Goal: Information Seeking & Learning: Learn about a topic

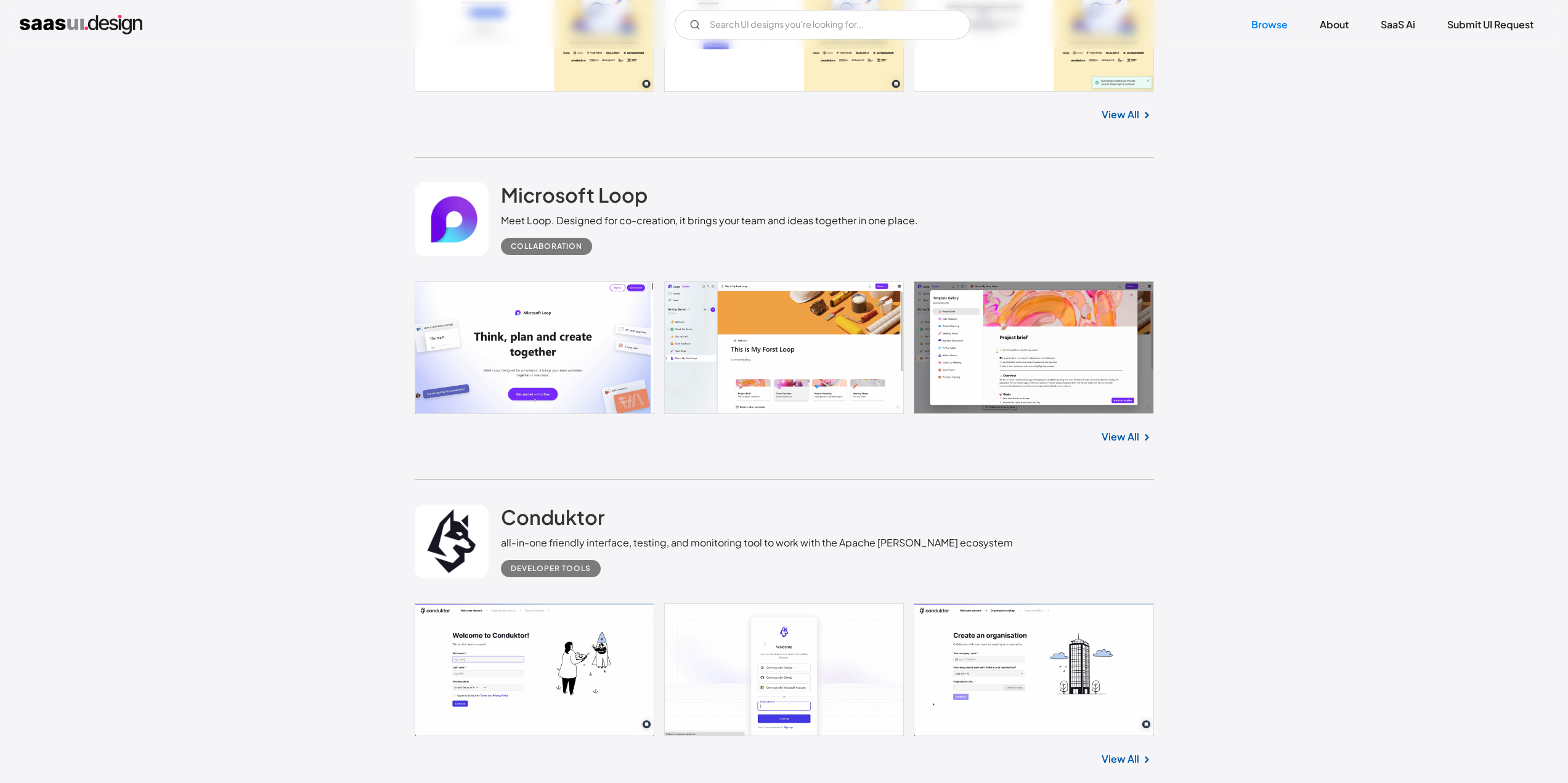
scroll to position [7086, 0]
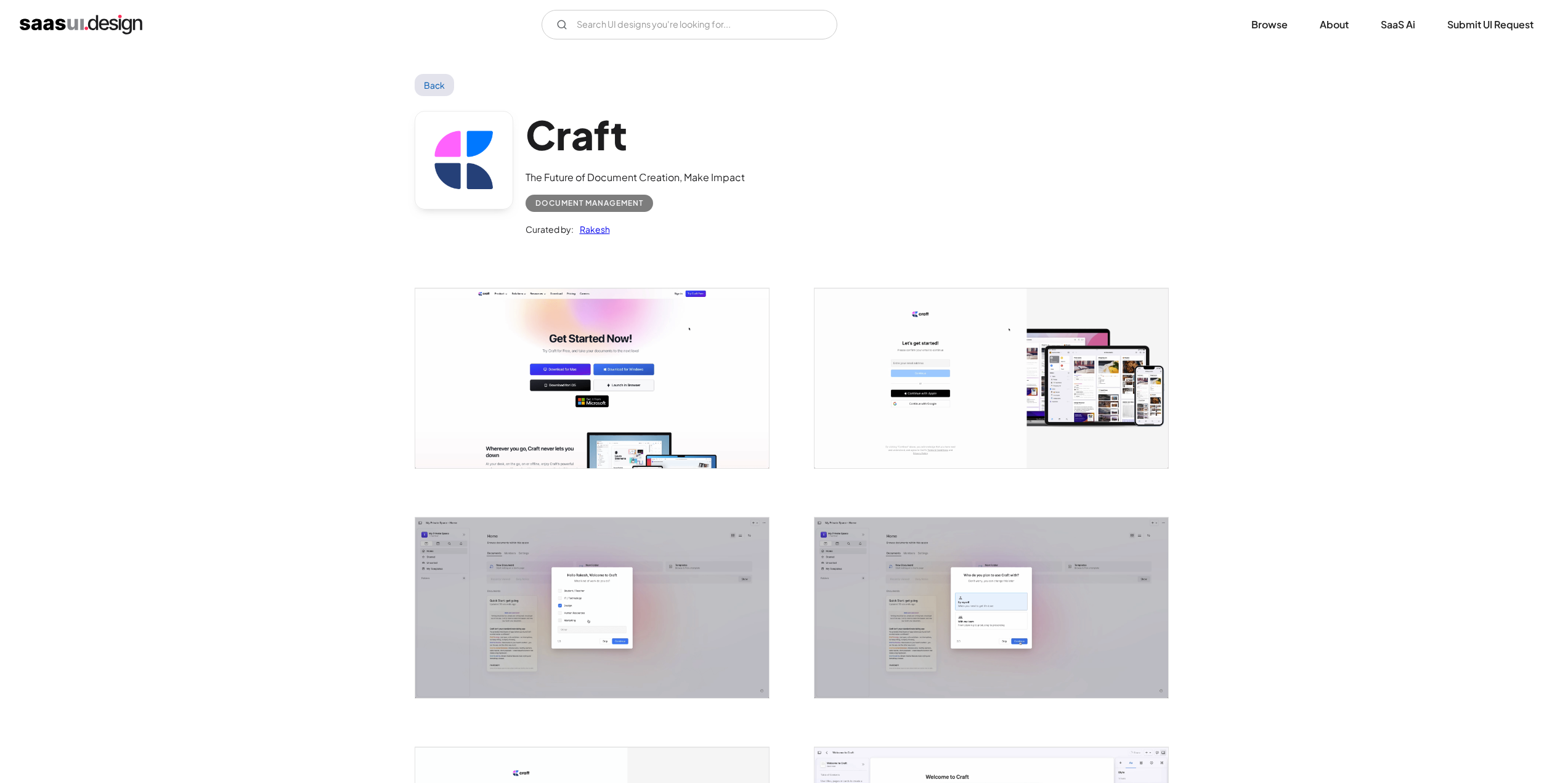
click at [609, 368] on img "open lightbox" at bounding box center [592, 378] width 354 height 180
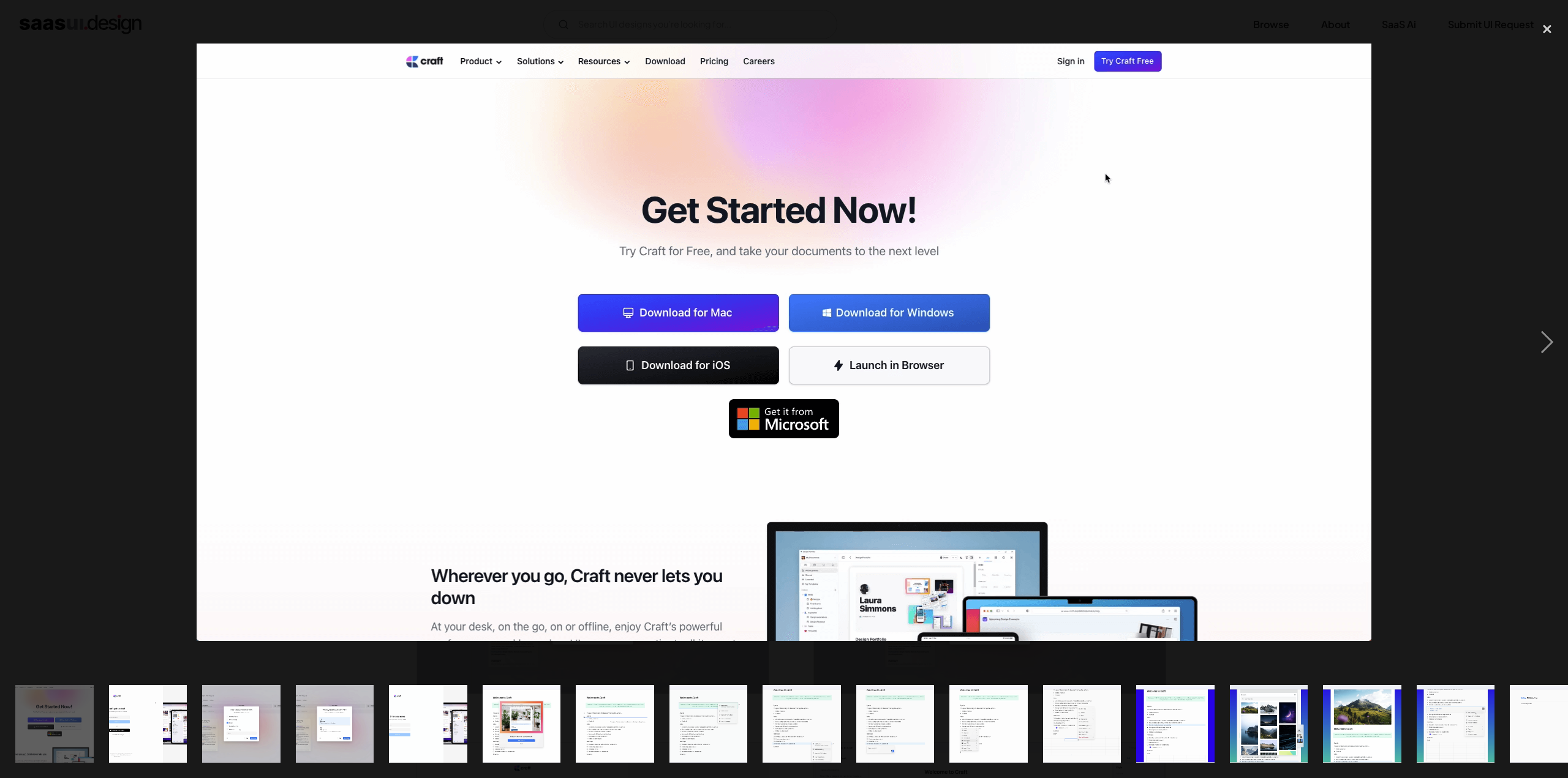
click at [78, 403] on div at bounding box center [784, 342] width 1568 height 654
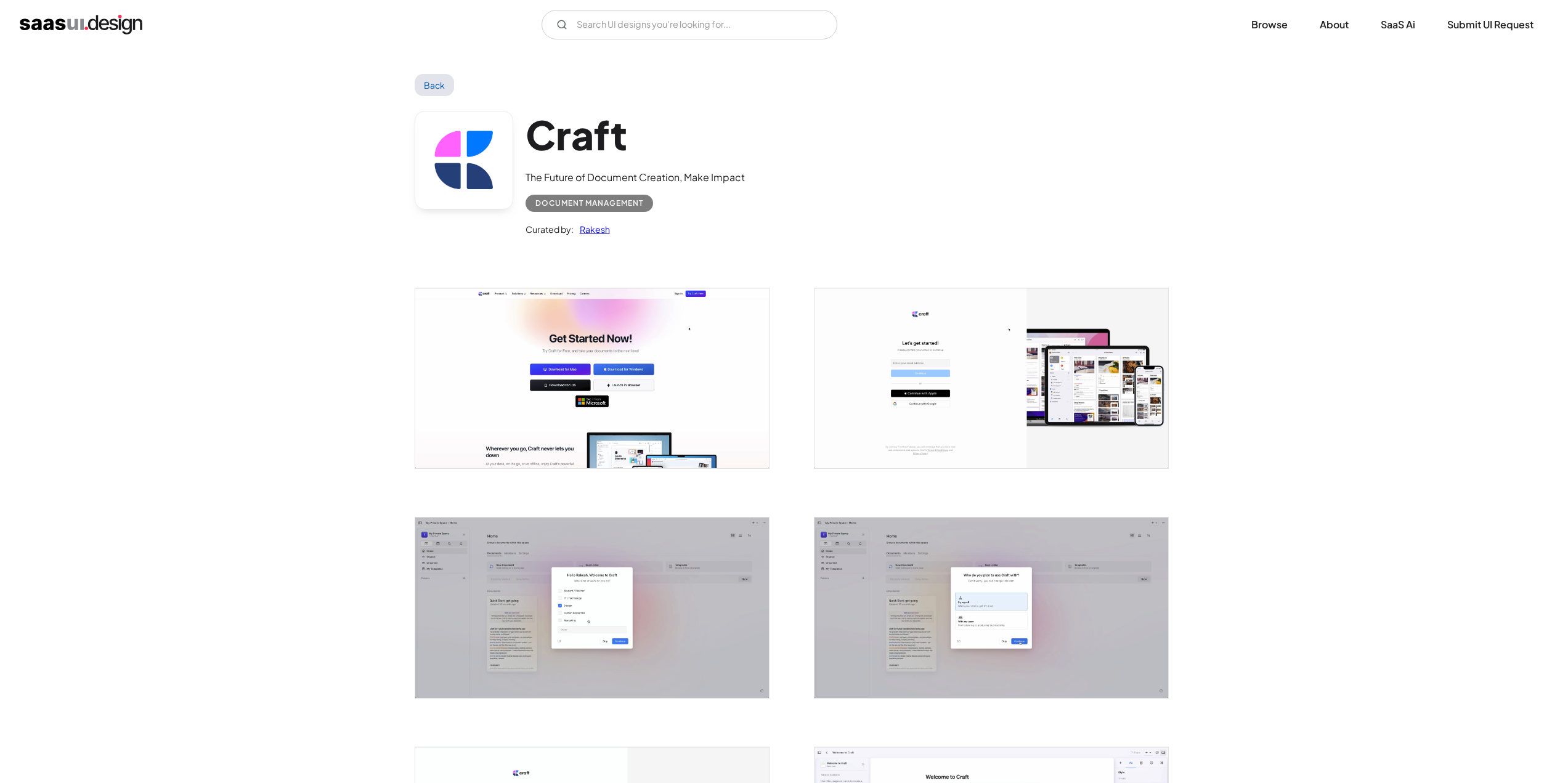
click at [581, 144] on h1 "Craft" at bounding box center [635, 134] width 220 height 47
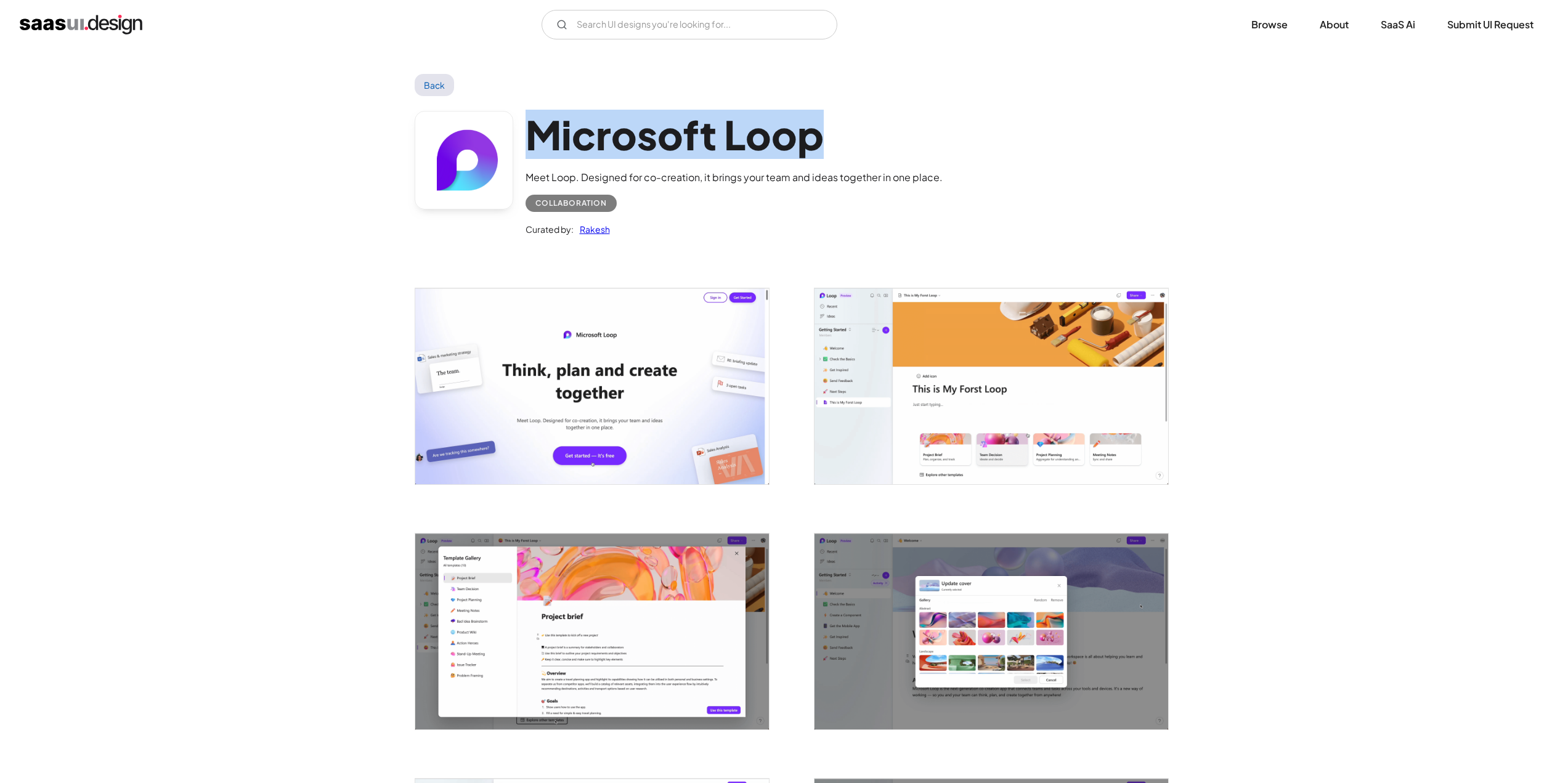
drag, startPoint x: 838, startPoint y: 140, endPoint x: 533, endPoint y: 138, distance: 305.0
click at [533, 138] on h1 "Microsoft Loop" at bounding box center [734, 134] width 417 height 47
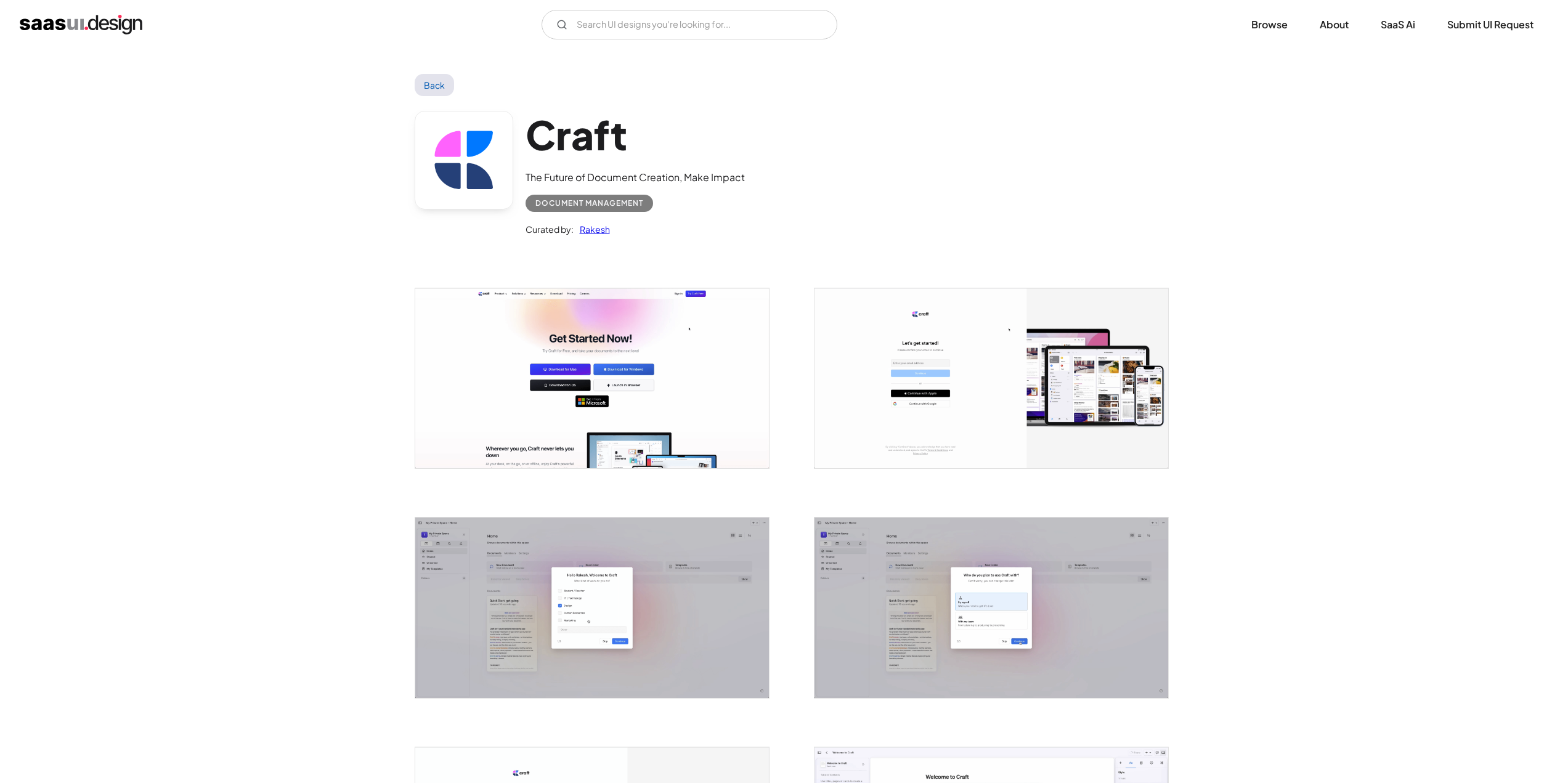
scroll to position [431, 0]
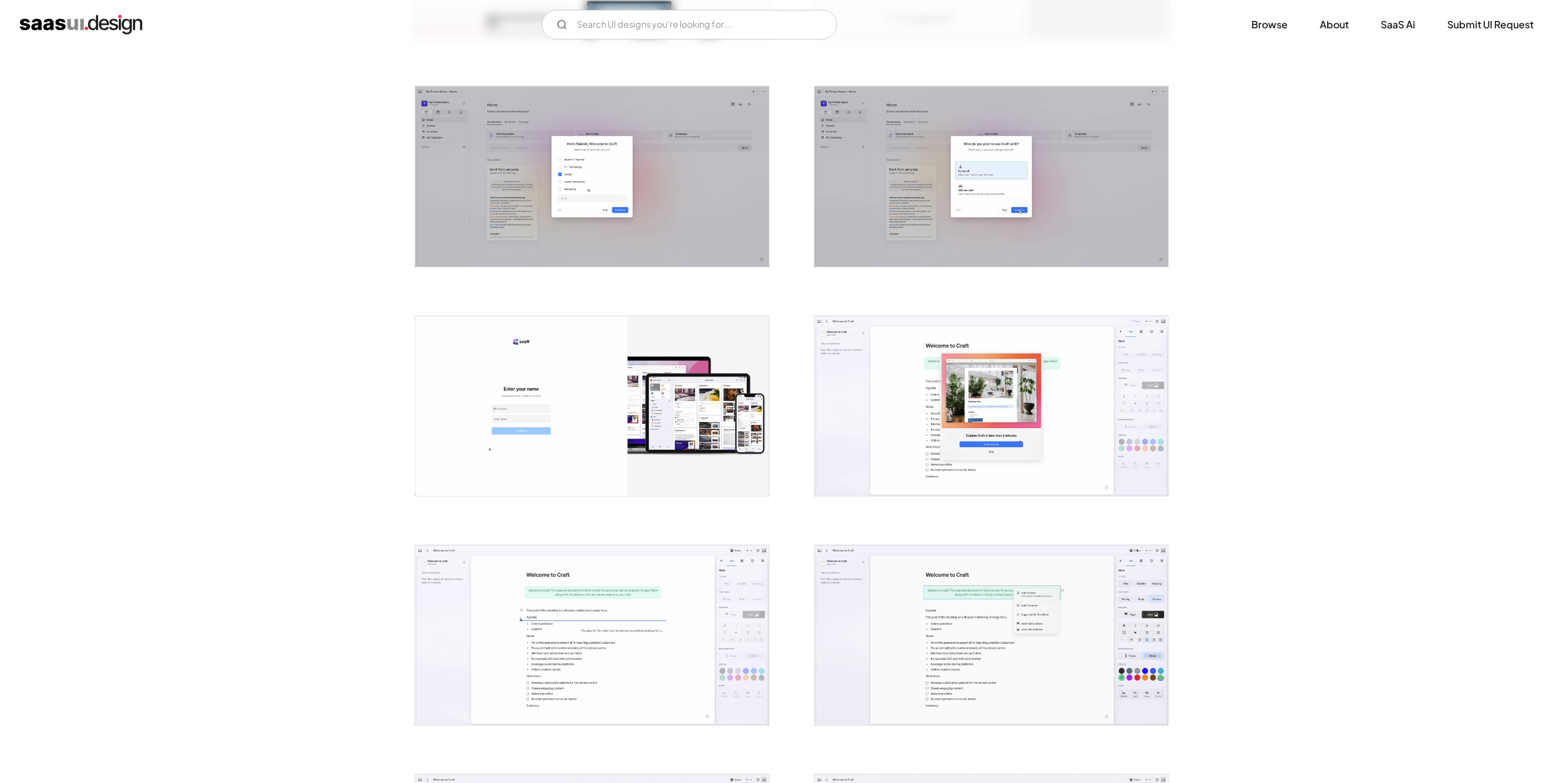
click at [557, 164] on img "open lightbox" at bounding box center [592, 176] width 354 height 180
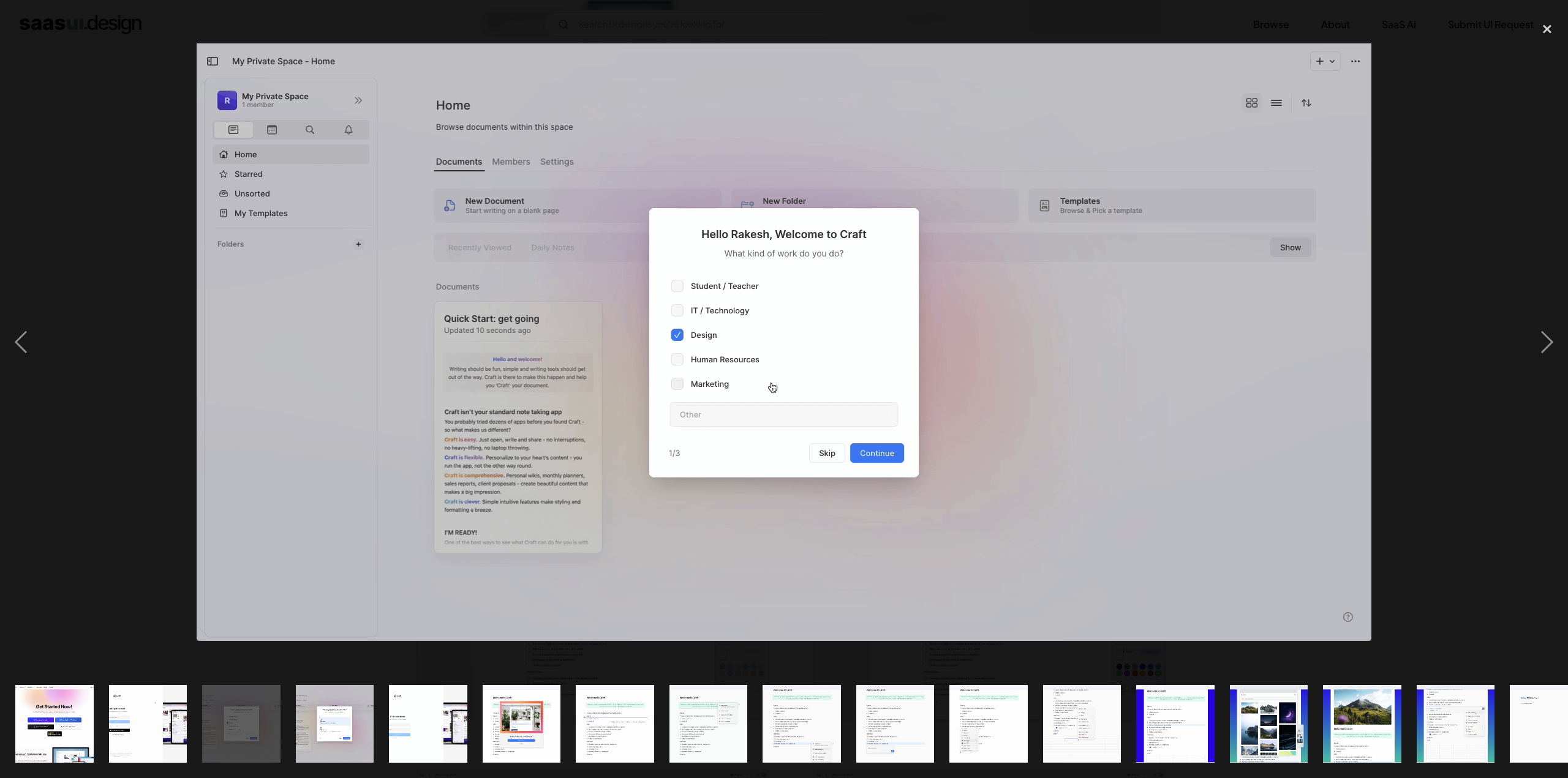
click at [66, 258] on div at bounding box center [784, 342] width 1568 height 654
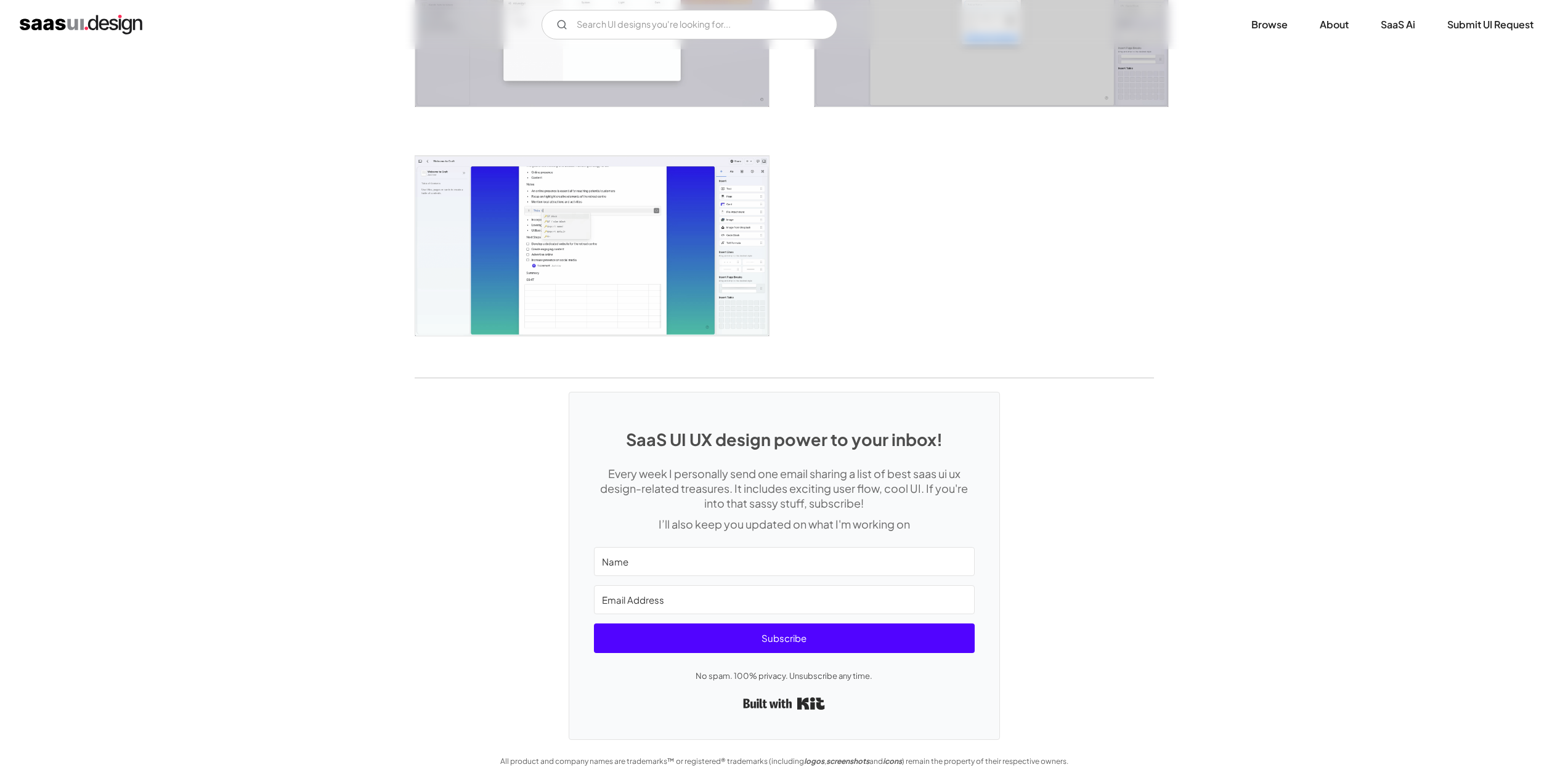
scroll to position [0, 0]
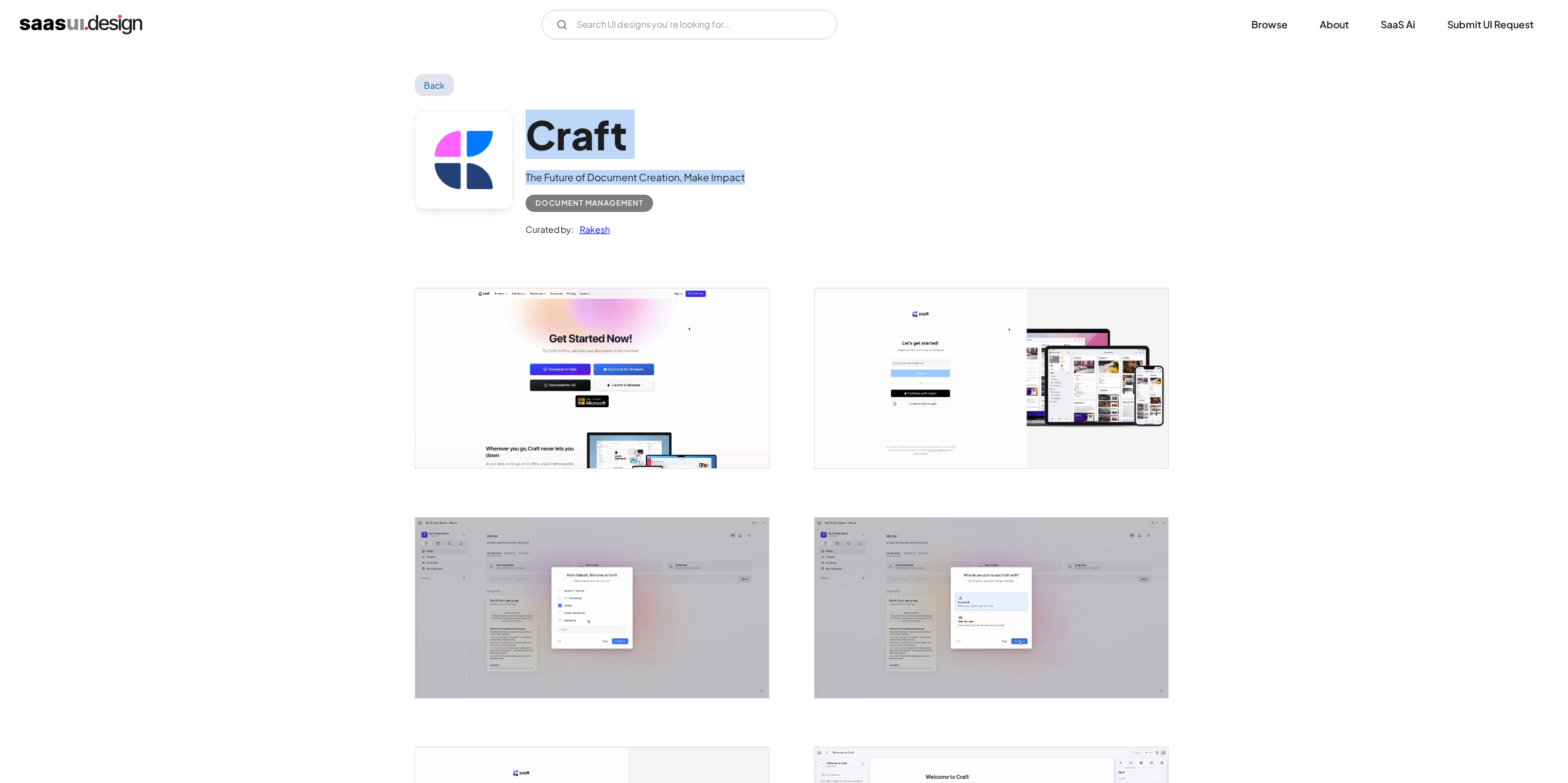
drag, startPoint x: 656, startPoint y: 177, endPoint x: 527, endPoint y: 139, distance: 134.5
click at [527, 139] on div "Craft The Future of Document Creation, Make Impact Document Management Curated …" at bounding box center [784, 176] width 740 height 161
